Goal: Information Seeking & Learning: Learn about a topic

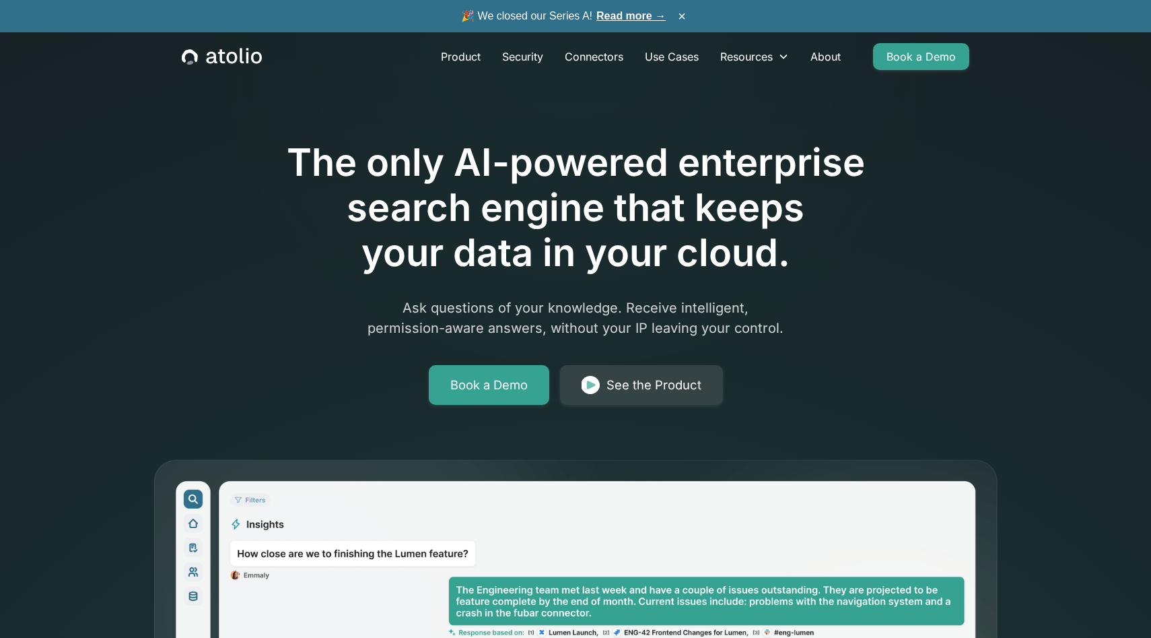
click at [648, 7] on div "🎉 We closed our Series A! Read more → ×" at bounding box center [575, 16] width 1151 height 32
click at [636, 18] on link "Read more →" at bounding box center [631, 15] width 69 height 11
click at [628, 10] on link "Read more →" at bounding box center [631, 15] width 69 height 11
